Goal: Find contact information: Find contact information

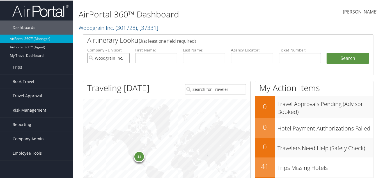
click at [125, 57] on input "Woodgrain Inc." at bounding box center [108, 57] width 42 height 10
click at [243, 58] on input "text" at bounding box center [252, 57] width 42 height 10
paste input "DMVWFL"
type input "DMVWFL"
click at [339, 56] on button "Search" at bounding box center [348, 57] width 42 height 11
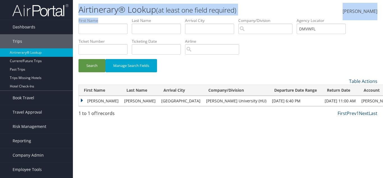
click at [182, 26] on div "Airtinerary® Lookup (at least one field required) Elzobia Smith Elzobia Smith M…" at bounding box center [228, 89] width 310 height 178
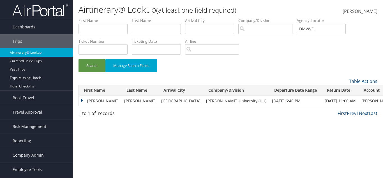
click at [81, 99] on td "MICHAEL" at bounding box center [100, 101] width 43 height 10
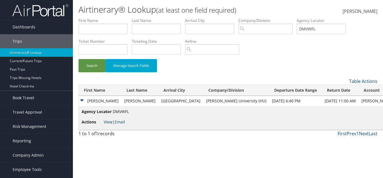
click at [106, 122] on link "View" at bounding box center [108, 121] width 9 height 5
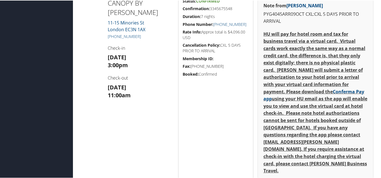
scroll to position [337, 0]
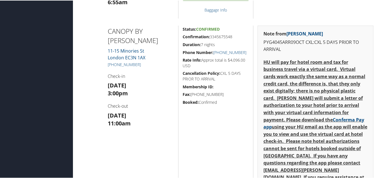
click at [212, 52] on strong "Phone Number:" at bounding box center [198, 51] width 31 height 5
drag, startPoint x: 213, startPoint y: 51, endPoint x: 220, endPoint y: 56, distance: 8.2
click at [220, 55] on h5 "Phone Number: [PHONE_NUMBER]" at bounding box center [216, 52] width 66 height 6
copy h5 "[PHONE_NUMBER]"
